Goal: Information Seeking & Learning: Find specific page/section

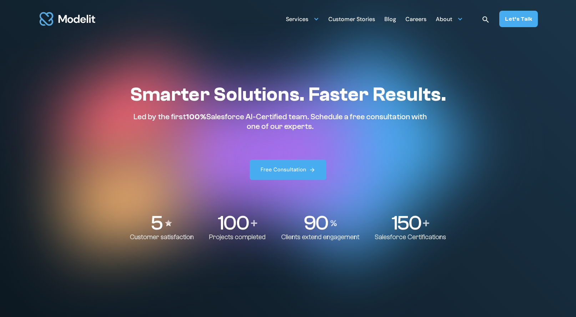
click at [362, 20] on div "Customer Stories" at bounding box center [351, 20] width 47 height 14
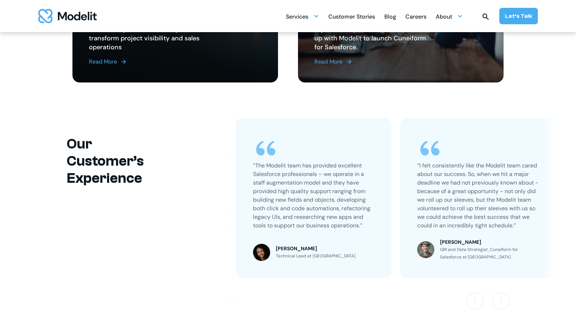
scroll to position [386, 0]
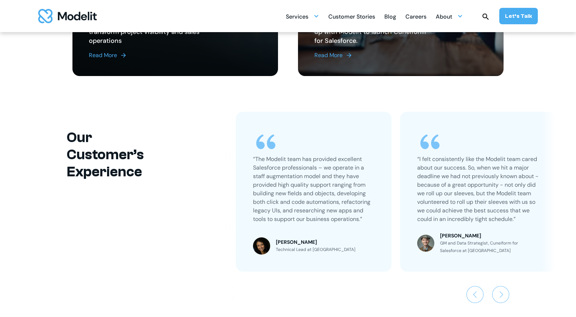
click at [284, 182] on p "“The Modelit team has provided excellent Salesforce professionals – we operate …" at bounding box center [313, 189] width 121 height 69
click at [276, 154] on div "“The Modelit team has provided excellent Salesforce professionals – we operate …" at bounding box center [313, 180] width 121 height 103
click at [253, 149] on img "1 / 3" at bounding box center [266, 142] width 26 height 26
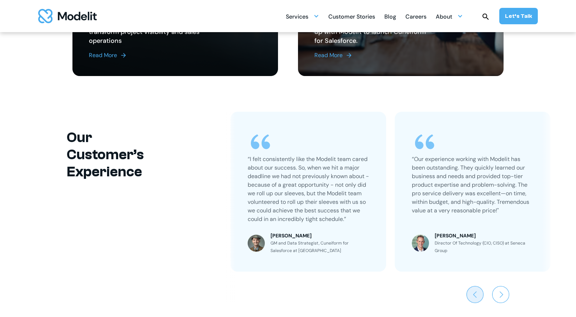
click at [469, 298] on img "Previous slide" at bounding box center [474, 294] width 17 height 17
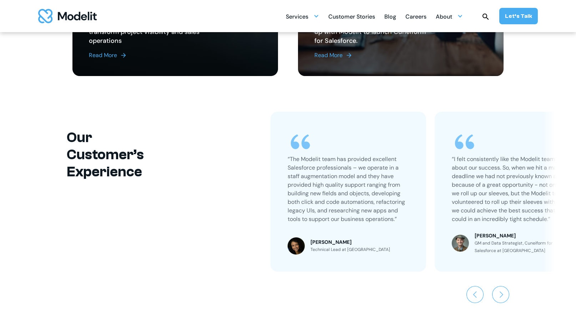
click at [335, 187] on p "“The Modelit team has provided excellent Salesforce professionals – we operate …" at bounding box center [348, 189] width 121 height 69
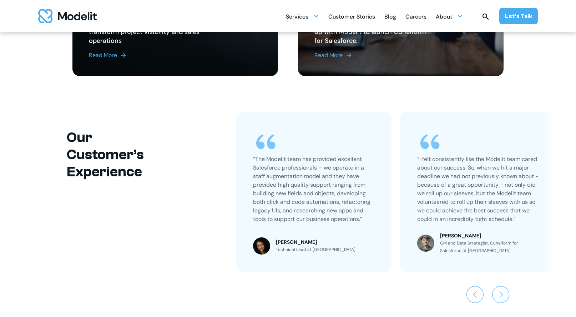
click at [316, 212] on p "“The Modelit team has provided excellent Salesforce professionals – we operate …" at bounding box center [313, 189] width 121 height 69
click at [286, 176] on p "“The Modelit team has provided excellent Salesforce professionals – we operate …" at bounding box center [313, 189] width 121 height 69
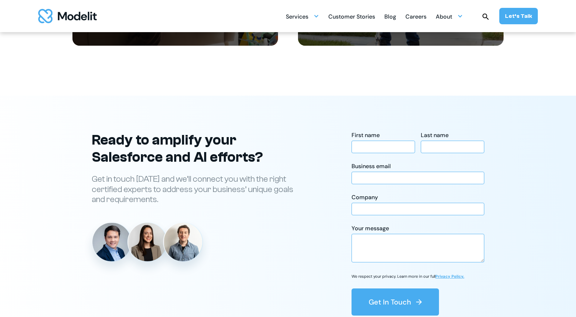
scroll to position [971, 0]
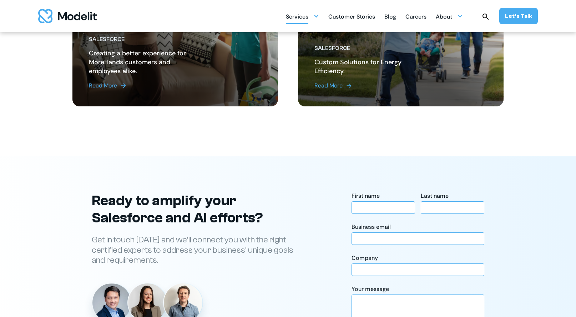
click at [308, 17] on div "Services" at bounding box center [297, 17] width 22 height 14
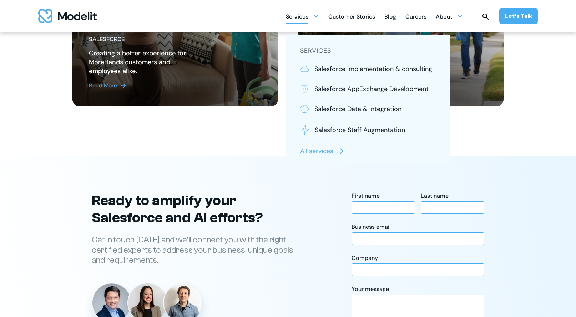
click at [488, 16] on img at bounding box center [485, 16] width 9 height 9
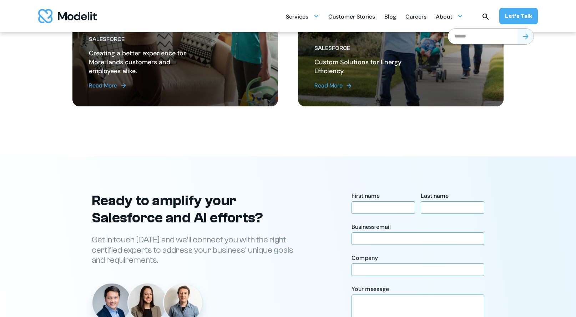
click at [484, 33] on input "search" at bounding box center [483, 37] width 70 height 16
type input "**********"
click at [518, 29] on input "submit" at bounding box center [526, 37] width 16 height 16
